Goal: Task Accomplishment & Management: Manage account settings

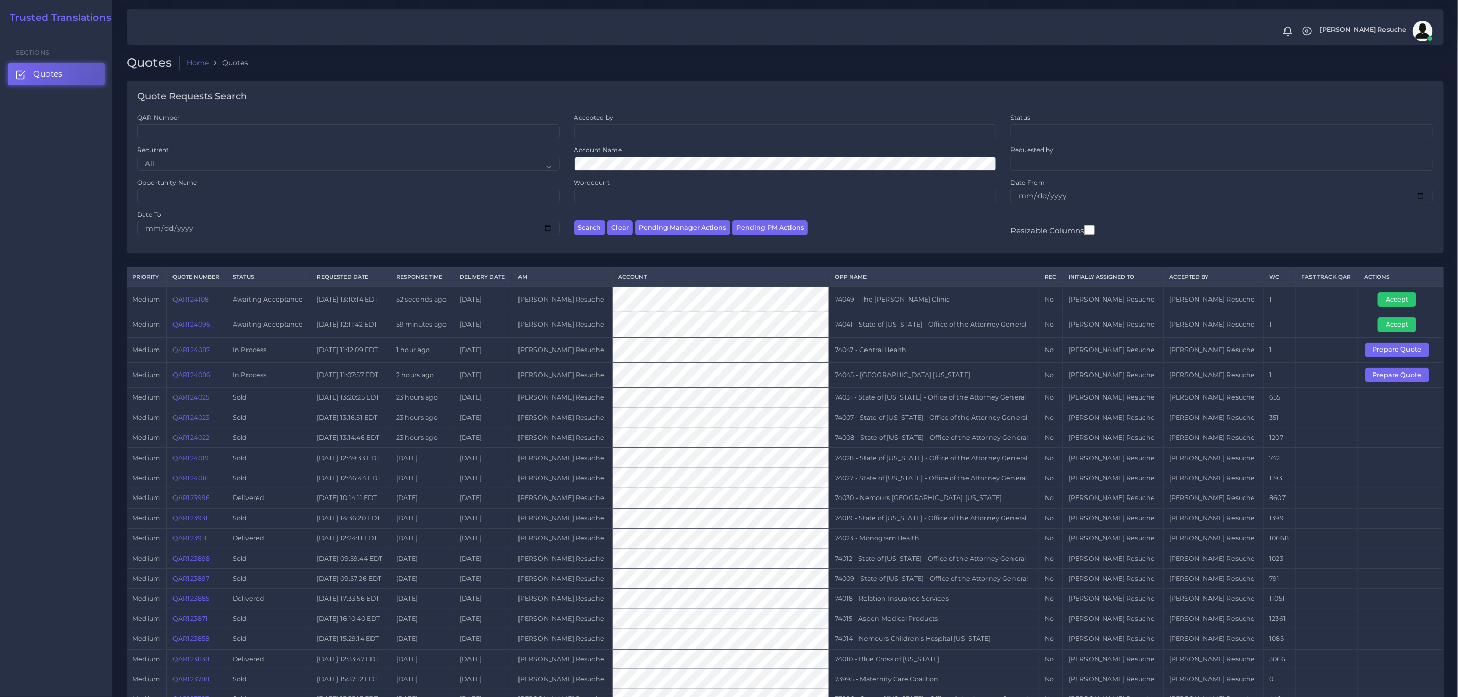
click at [186, 303] on link "QAR124108" at bounding box center [190, 299] width 36 height 8
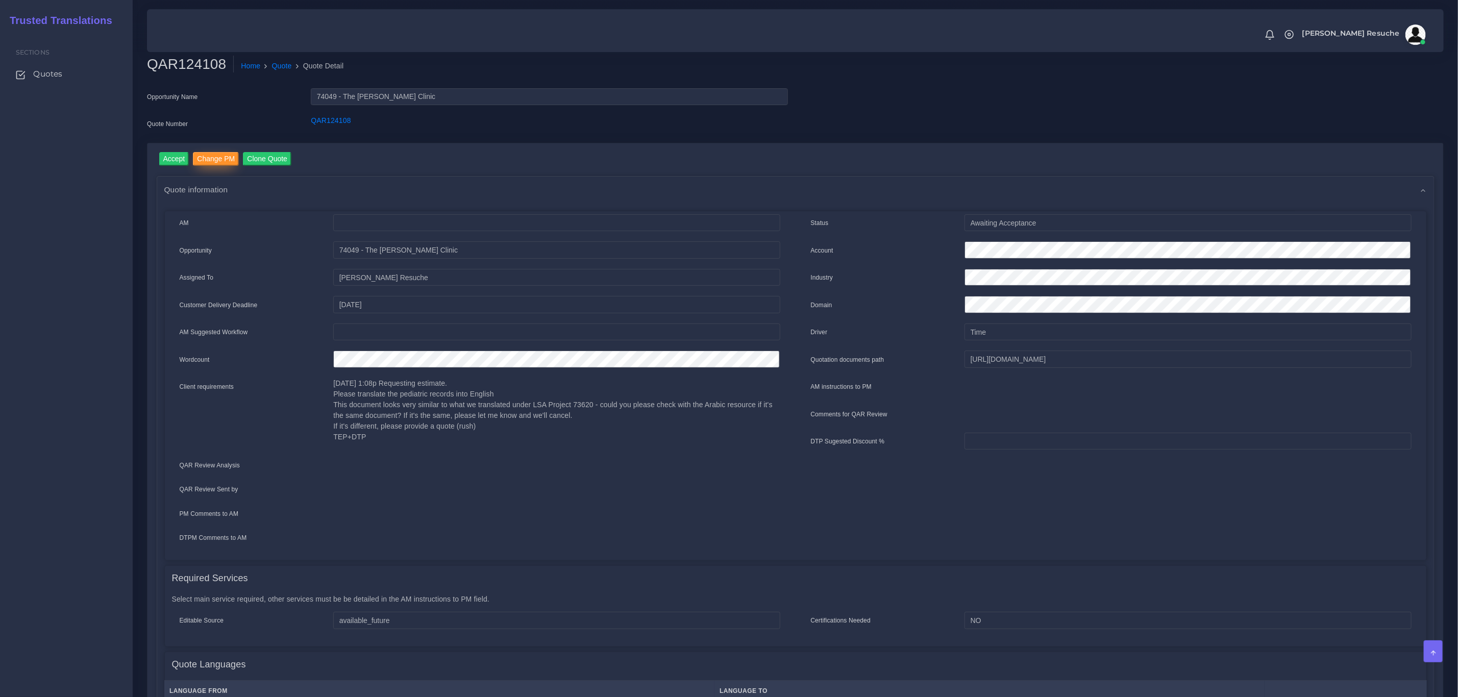
click at [219, 158] on input "Change PM" at bounding box center [216, 159] width 46 height 14
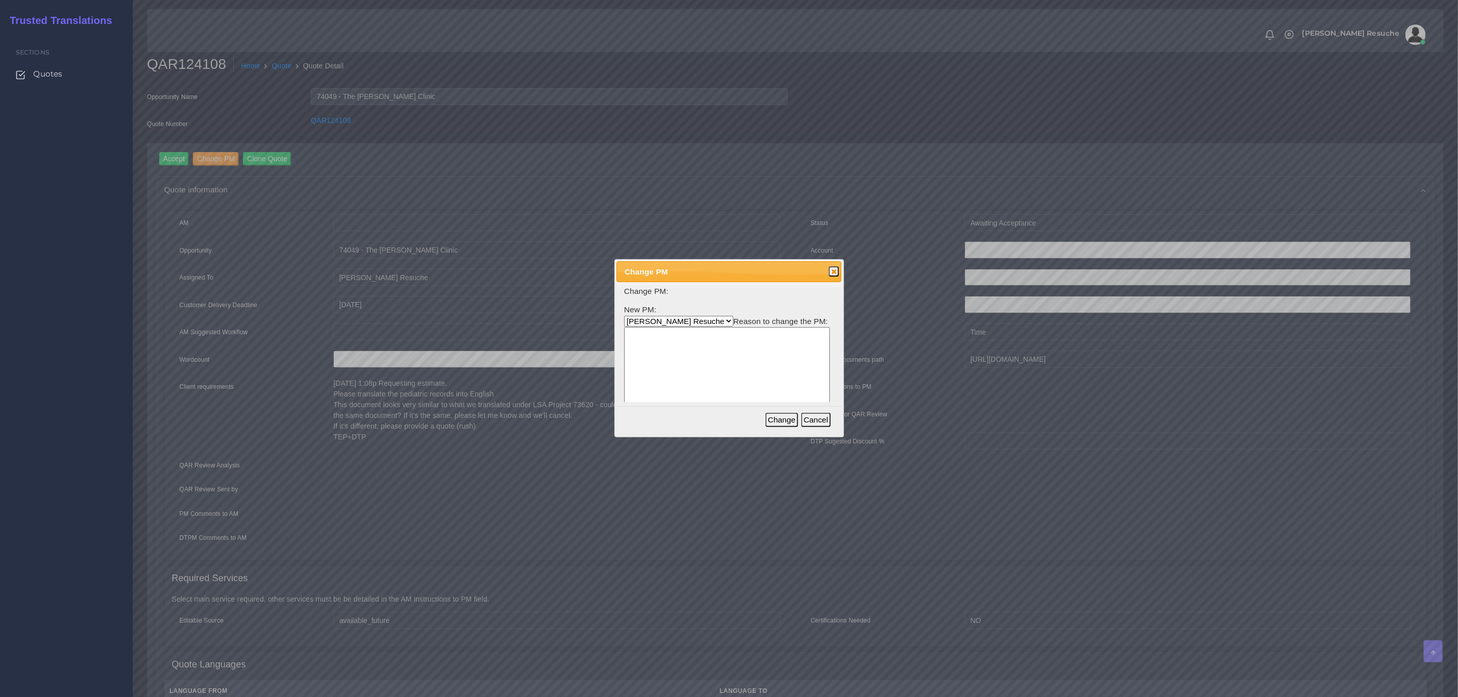
click at [680, 317] on select "Aldana Resuche Ana Whitby PM Beatriz Lacerda Dana Rossi Diego Leotta Gabriela S…" at bounding box center [678, 321] width 109 height 11
select select "3e925e02-f17d-4791-9412-c46ab5cb8daa"
click at [624, 316] on select "Aldana Resuche Ana Whitby PM Beatriz Lacerda Dana Rossi Diego Leotta Gabriela S…" at bounding box center [678, 321] width 109 height 11
click at [713, 378] on textarea at bounding box center [727, 375] width 206 height 97
type textarea "Workload"
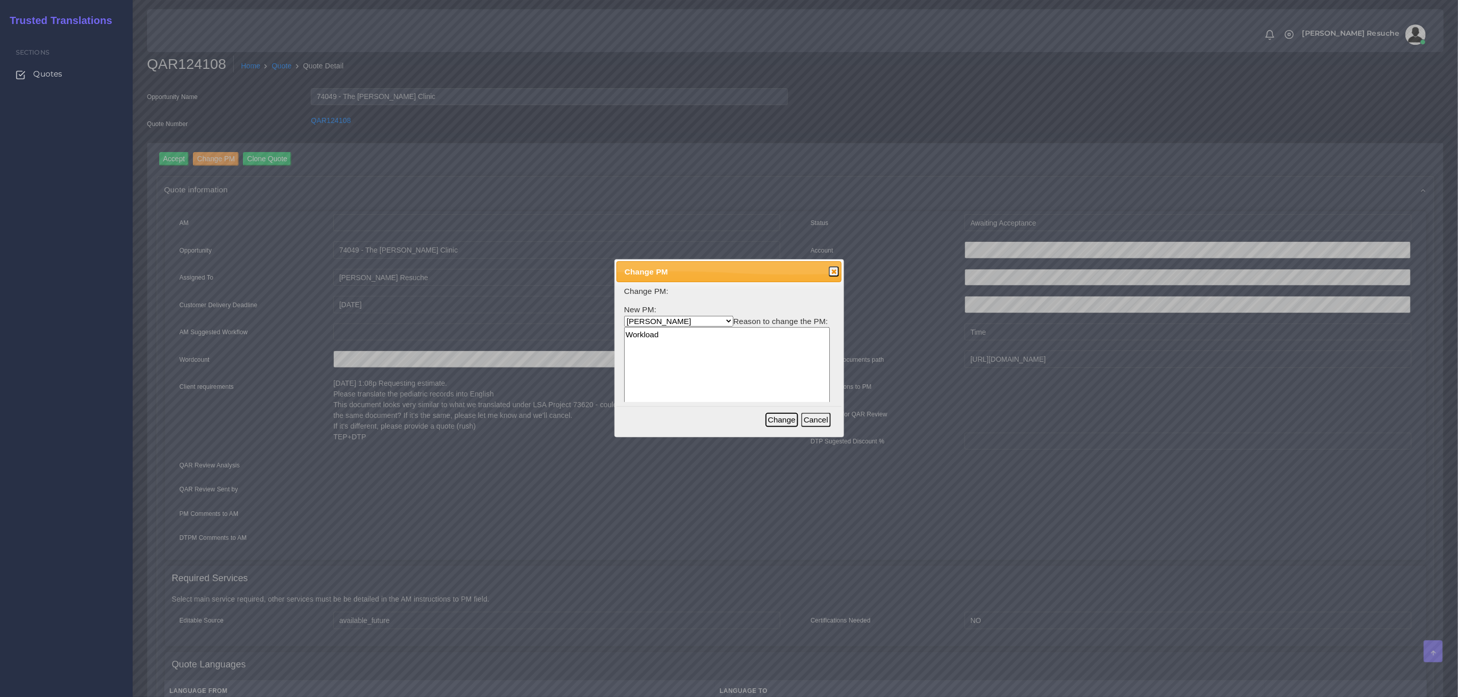
click at [780, 422] on button "Change" at bounding box center [781, 420] width 33 height 14
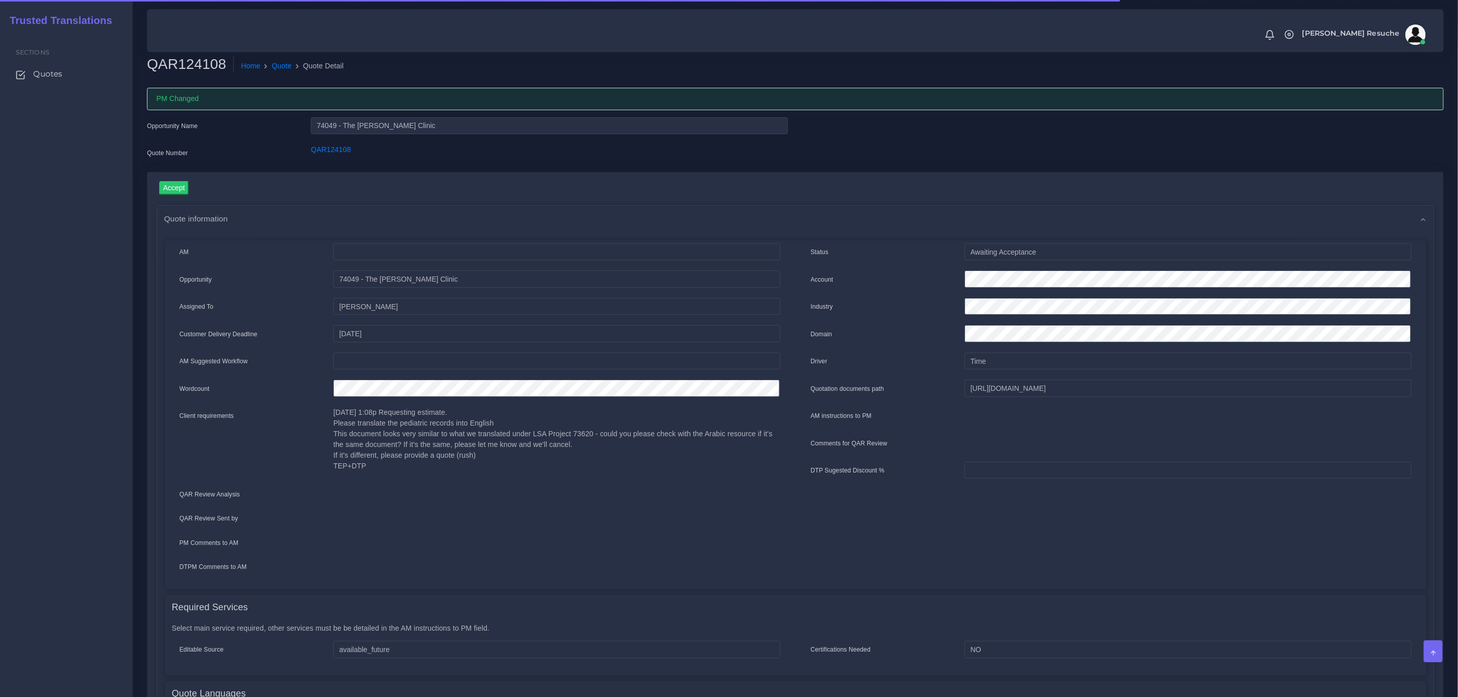
click at [275, 62] on link "Quote" at bounding box center [282, 66] width 20 height 11
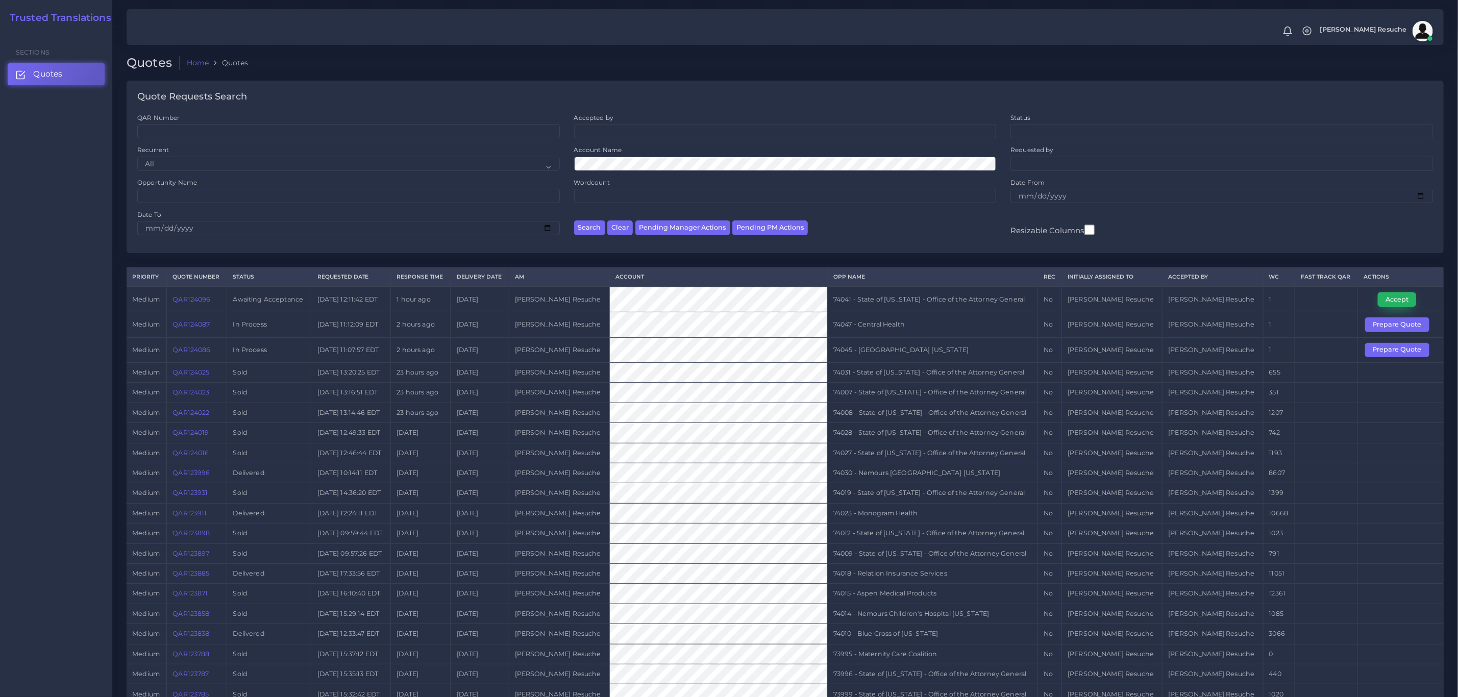
click at [1396, 298] on button "Accept" at bounding box center [1397, 299] width 38 height 14
click at [998, 293] on td "74041 - State of [US_STATE] - Office of the Attorney General" at bounding box center [932, 300] width 210 height 26
click at [998, 293] on td "74041 - State of Kentucky - Office of the Attorney General" at bounding box center [932, 300] width 210 height 26
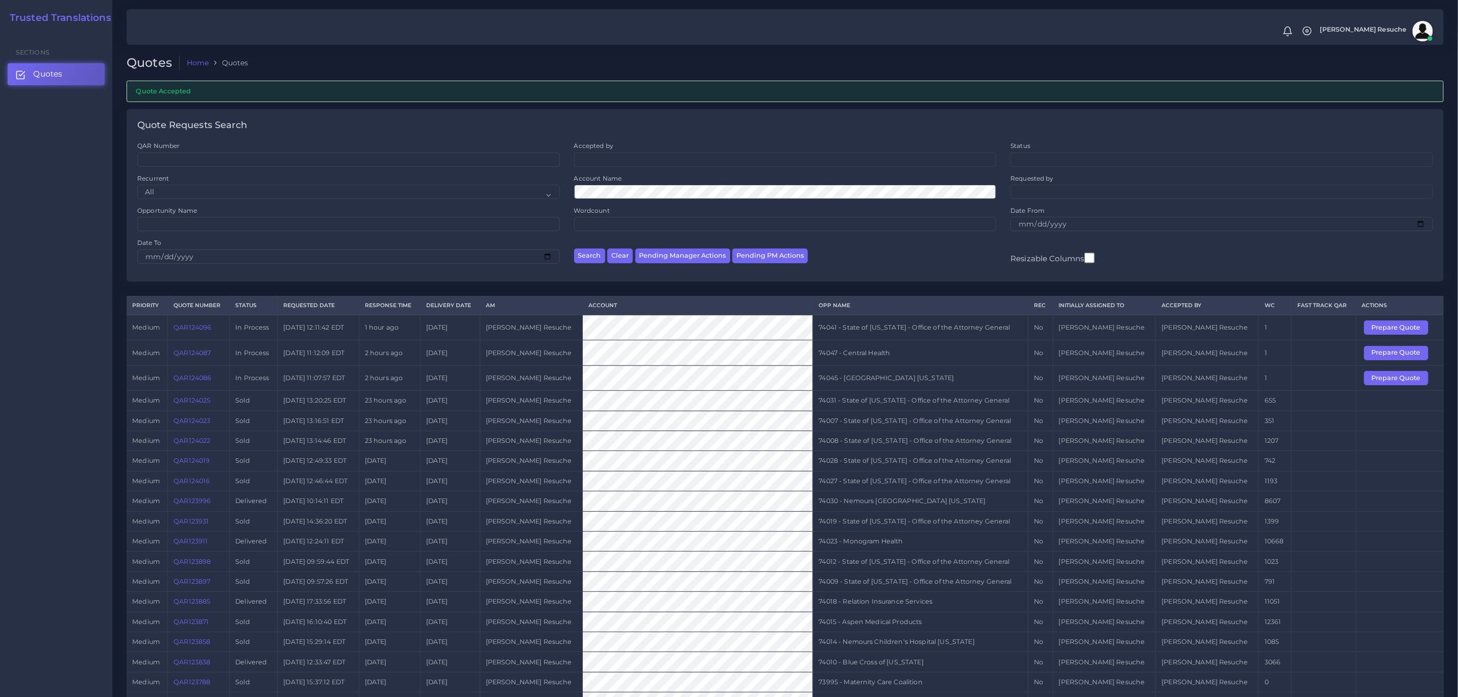
click at [910, 333] on td "74041 - State of [US_STATE] - Office of the Attorney General" at bounding box center [920, 328] width 215 height 26
copy tr "74041 - State of [US_STATE] - Office of the Attorney General"
